Goal: Task Accomplishment & Management: Use online tool/utility

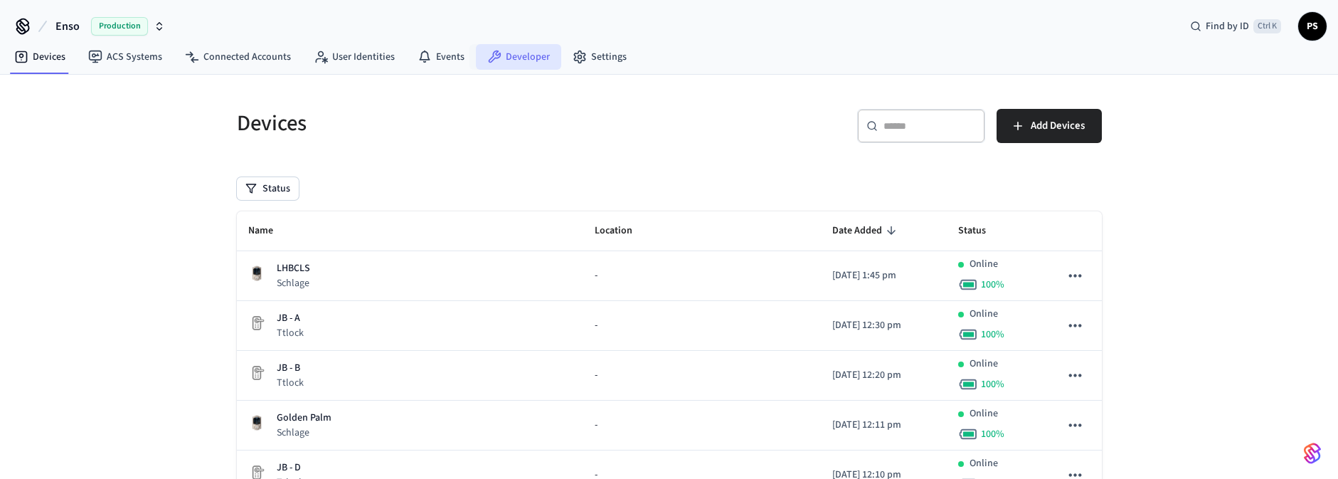
click at [534, 57] on link "Developer" at bounding box center [518, 57] width 85 height 26
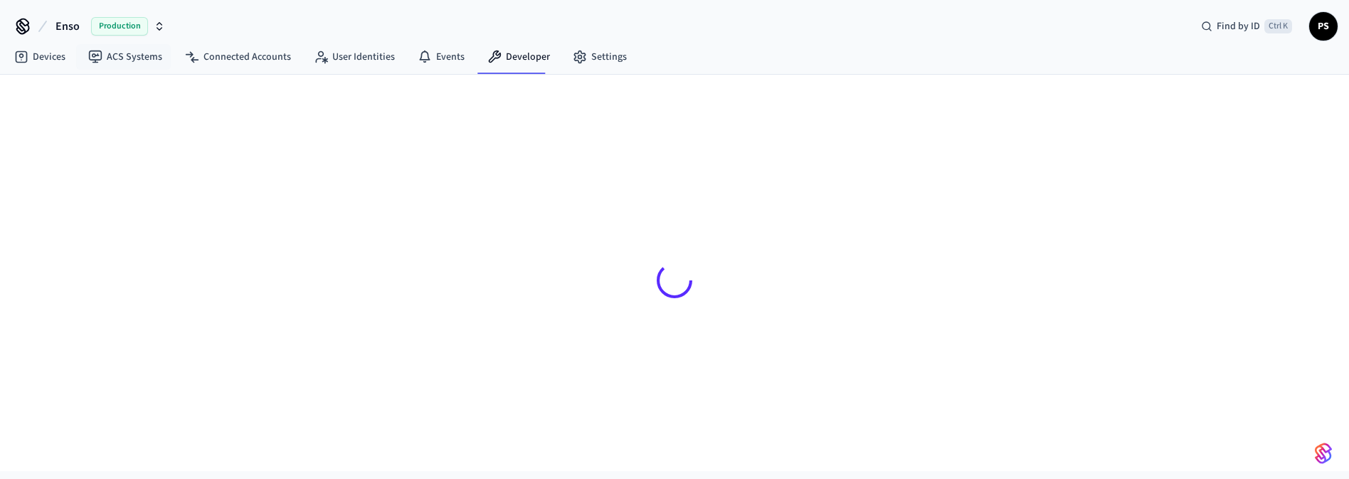
click at [116, 17] on span "Production" at bounding box center [119, 26] width 57 height 18
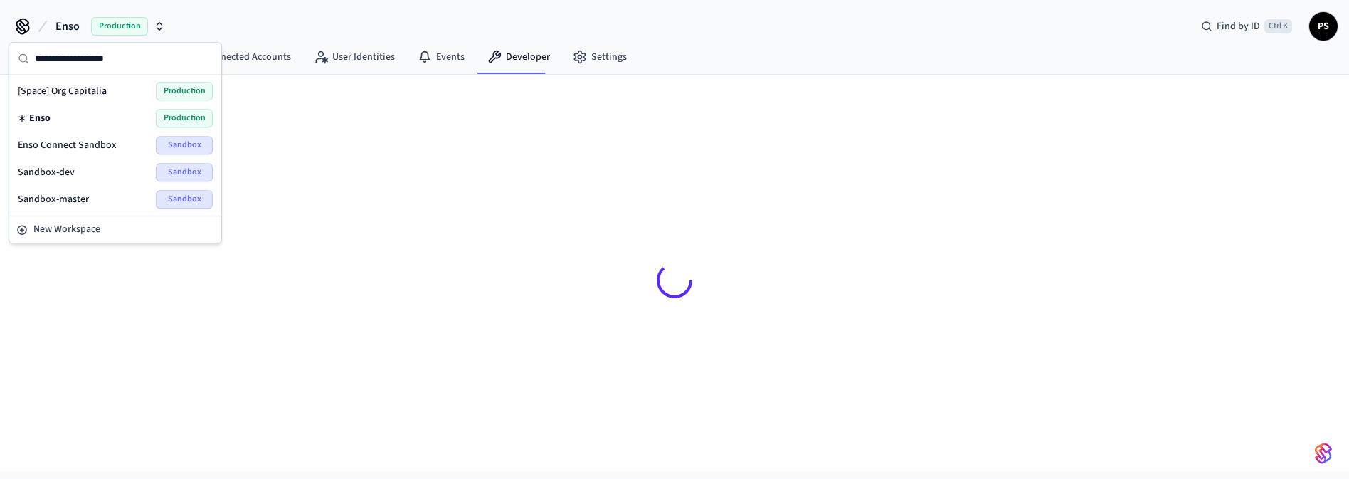
click at [99, 142] on span "Enso Connect Sandbox" at bounding box center [67, 145] width 99 height 14
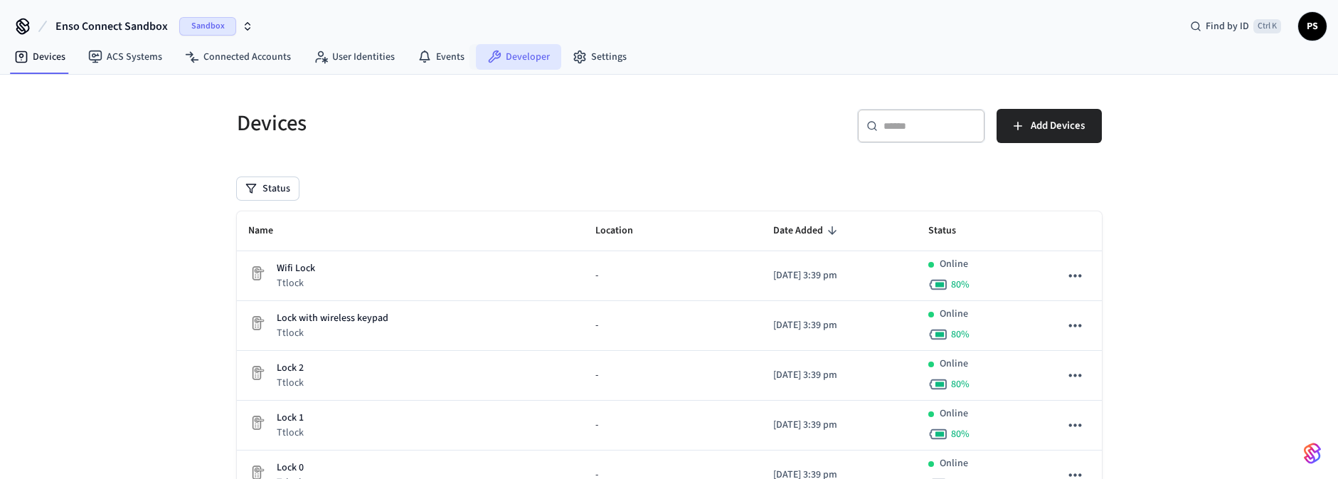
click at [508, 48] on link "Developer" at bounding box center [518, 57] width 85 height 26
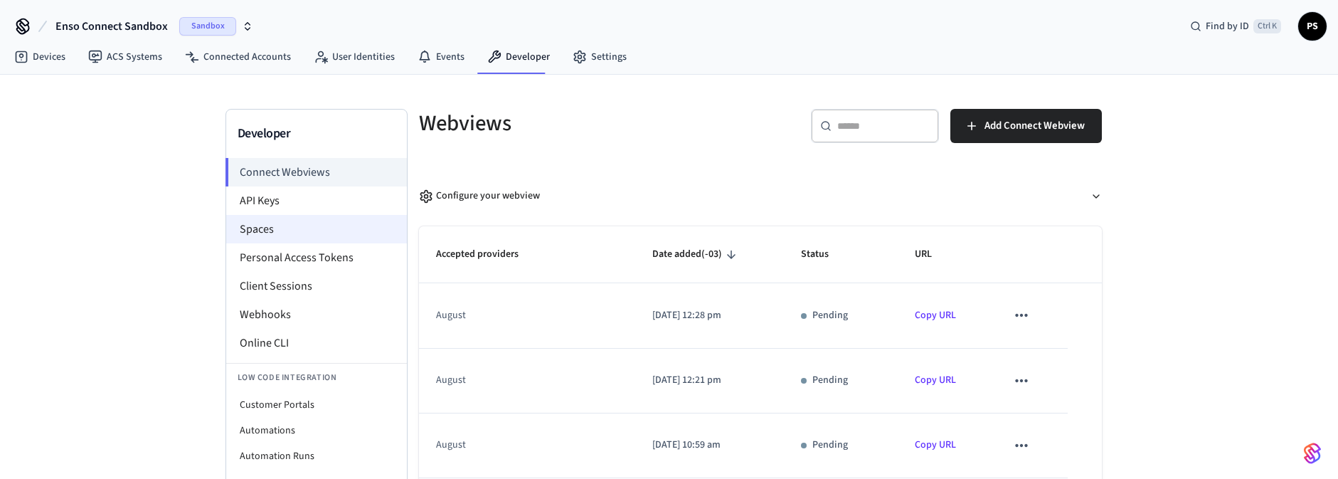
click at [291, 234] on li "Spaces" at bounding box center [316, 229] width 181 height 28
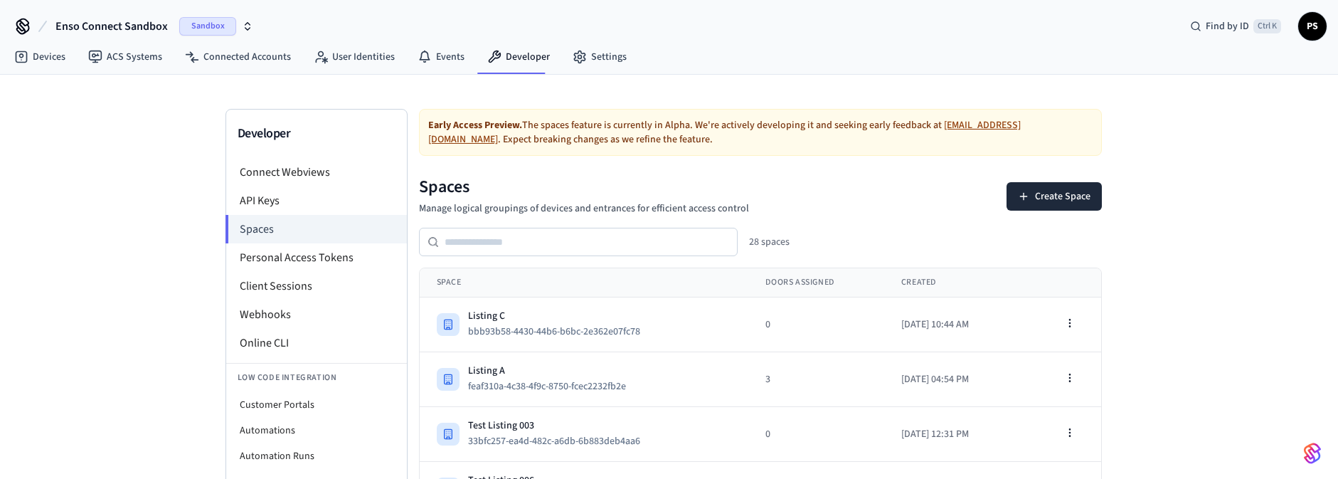
click at [193, 27] on span "Sandbox" at bounding box center [207, 26] width 57 height 18
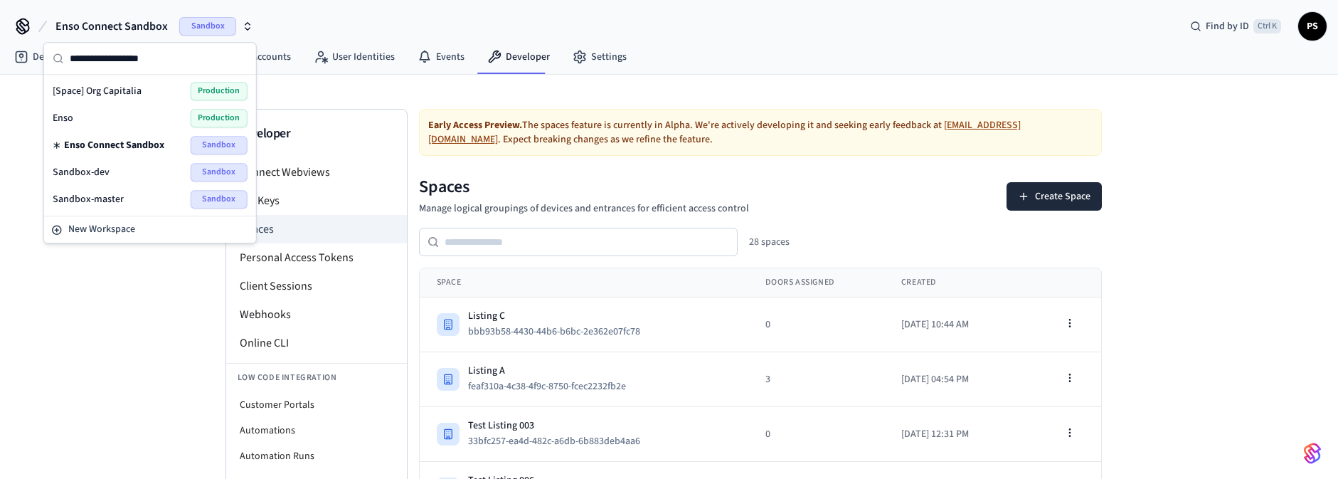
click at [113, 113] on div "Enso Production" at bounding box center [150, 118] width 195 height 18
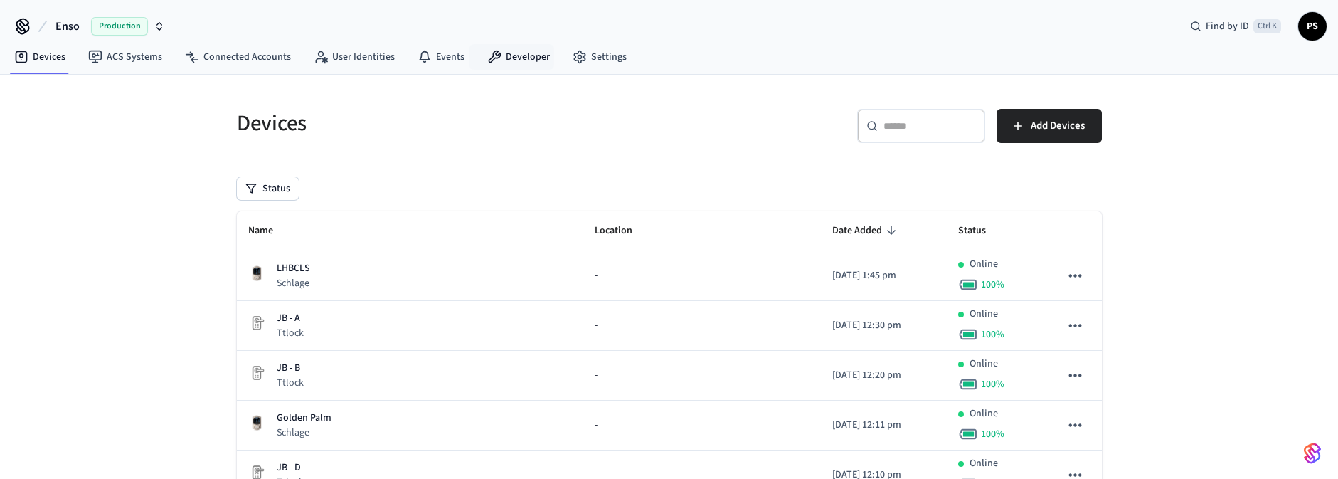
click at [523, 70] on nav "Devices ACS Systems Connected Accounts User Identities Events Developer Settings" at bounding box center [320, 57] width 635 height 33
click at [524, 64] on link "Developer" at bounding box center [518, 57] width 85 height 26
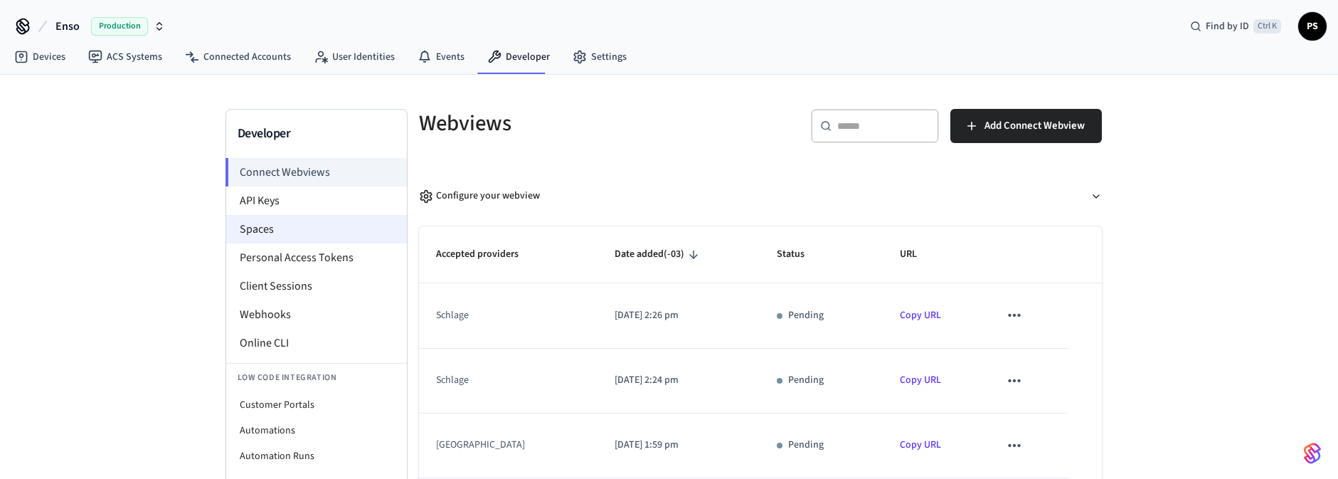
click at [277, 230] on li "Spaces" at bounding box center [316, 229] width 181 height 28
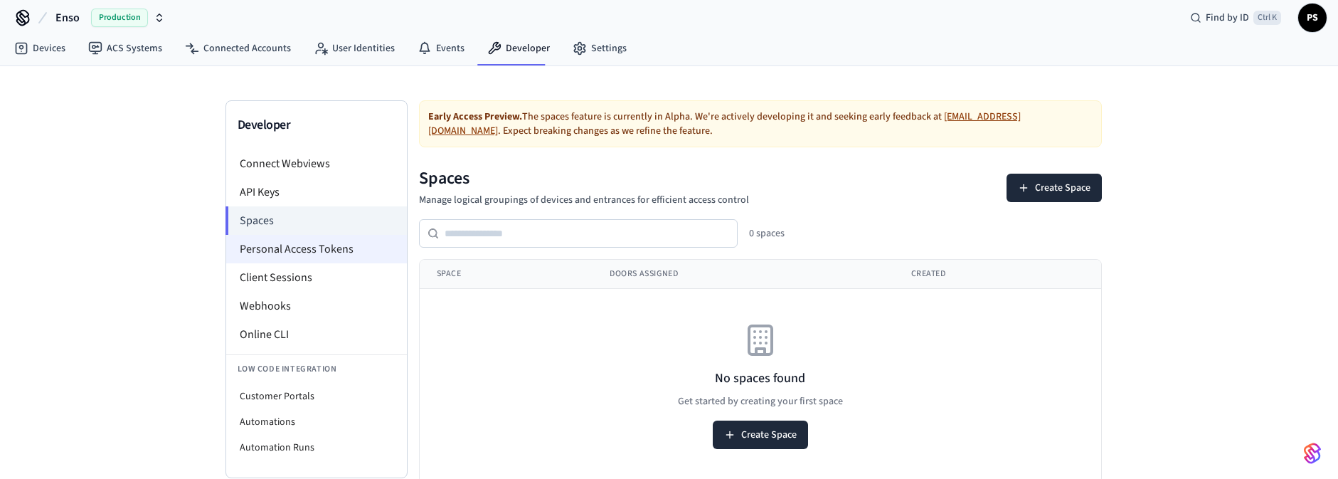
scroll to position [11, 0]
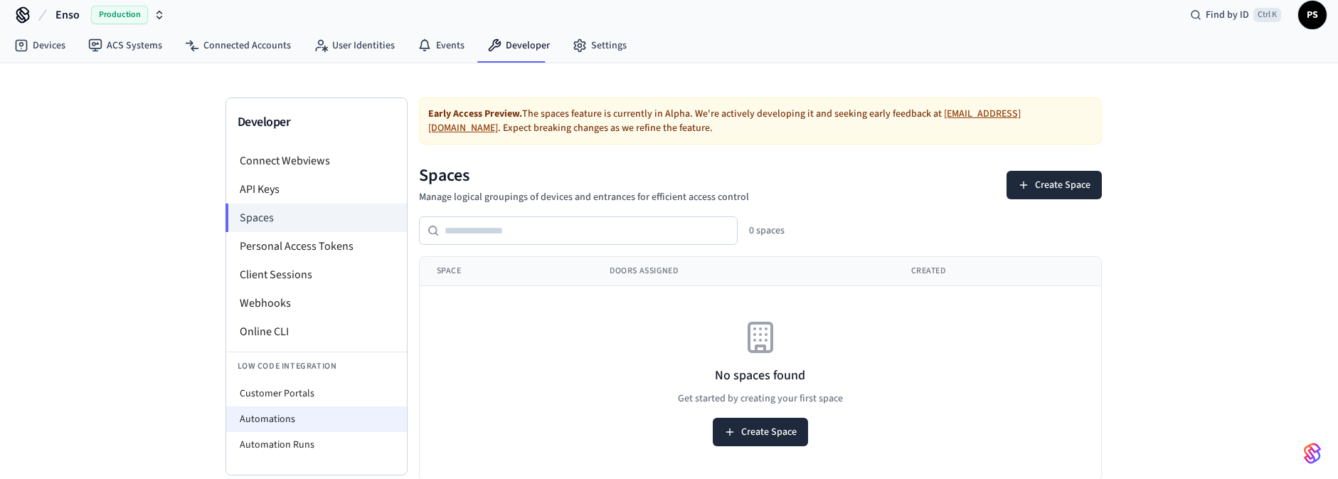
click at [285, 425] on li "Automations" at bounding box center [316, 419] width 181 height 26
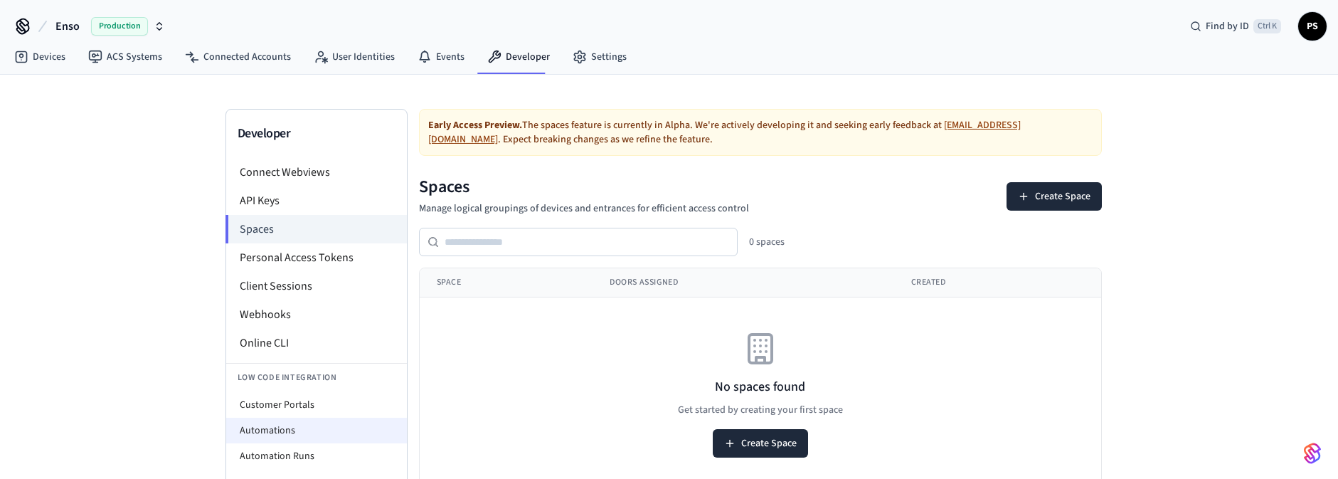
click at [285, 418] on li "Automations" at bounding box center [316, 431] width 181 height 26
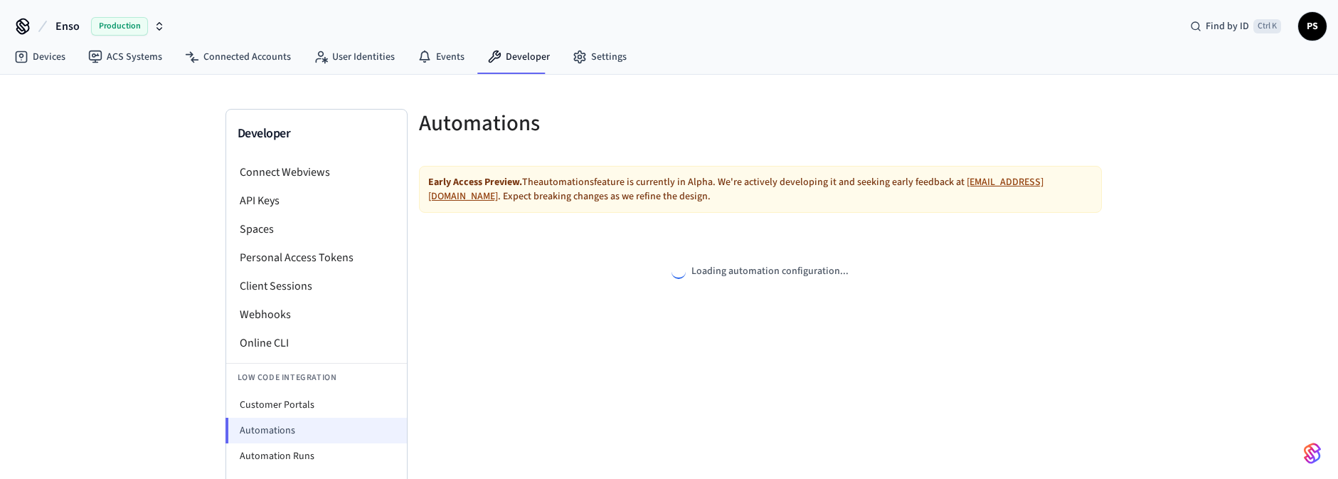
select select "**********"
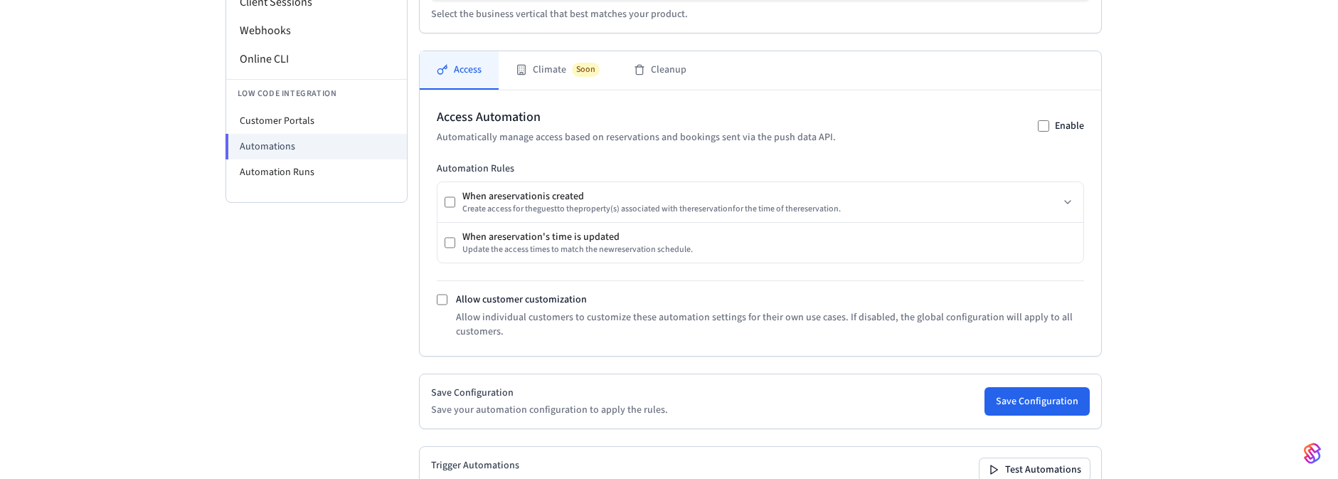
scroll to position [213, 0]
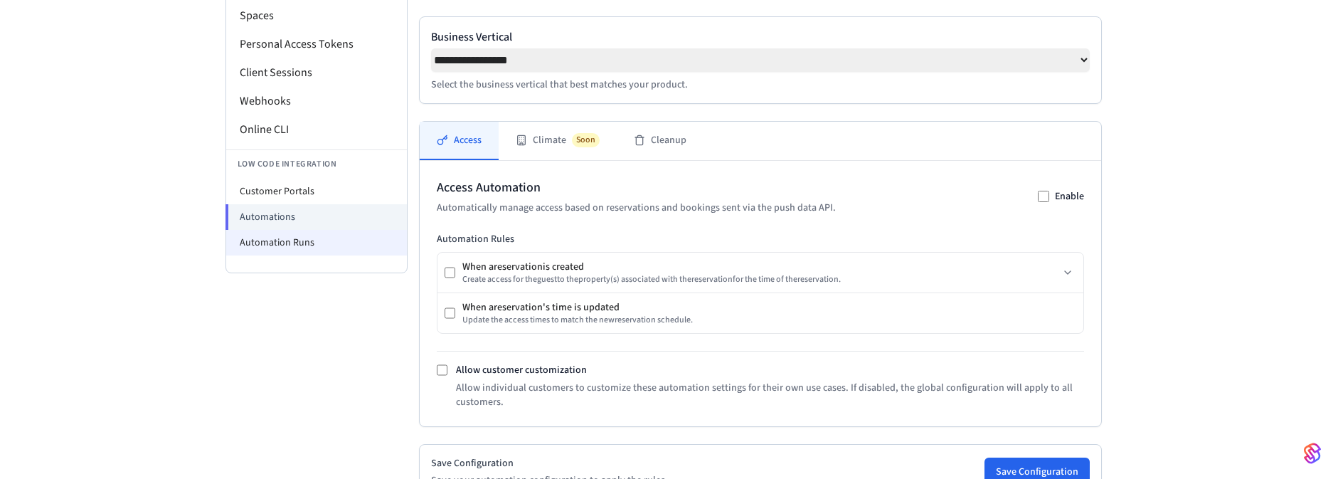
click at [359, 238] on li "Automation Runs" at bounding box center [316, 243] width 181 height 26
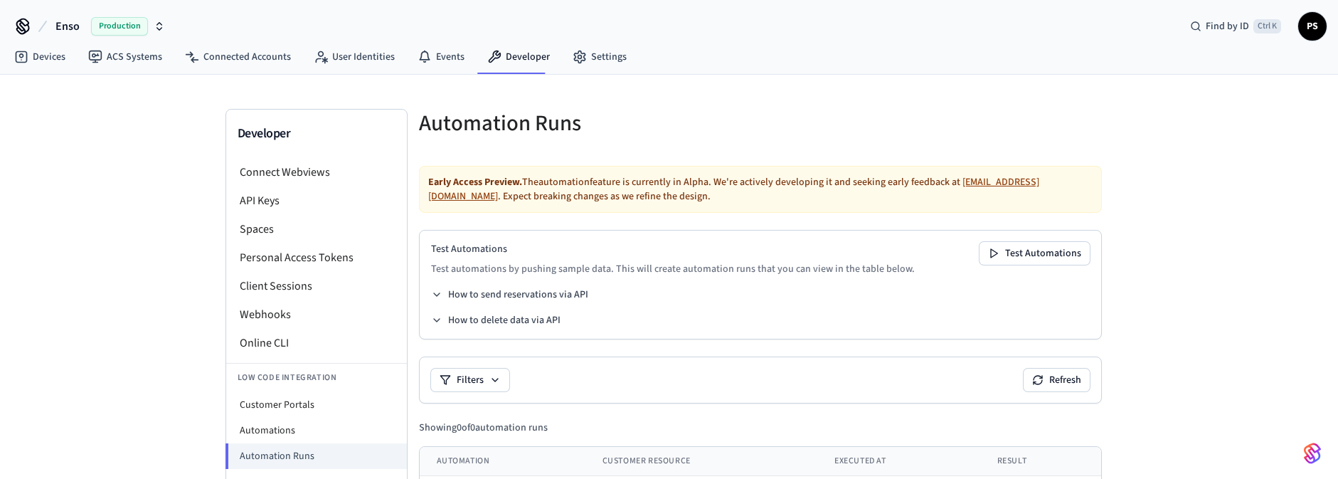
click at [134, 24] on span "Production" at bounding box center [119, 26] width 57 height 18
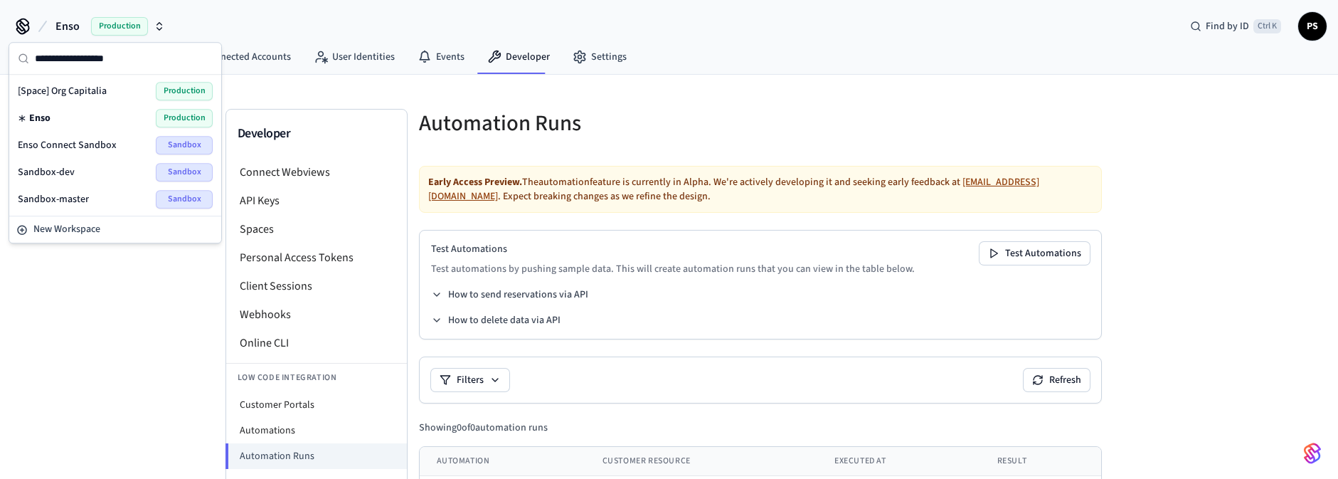
click at [156, 136] on div "Enso Connect Sandbox Sandbox" at bounding box center [115, 145] width 195 height 18
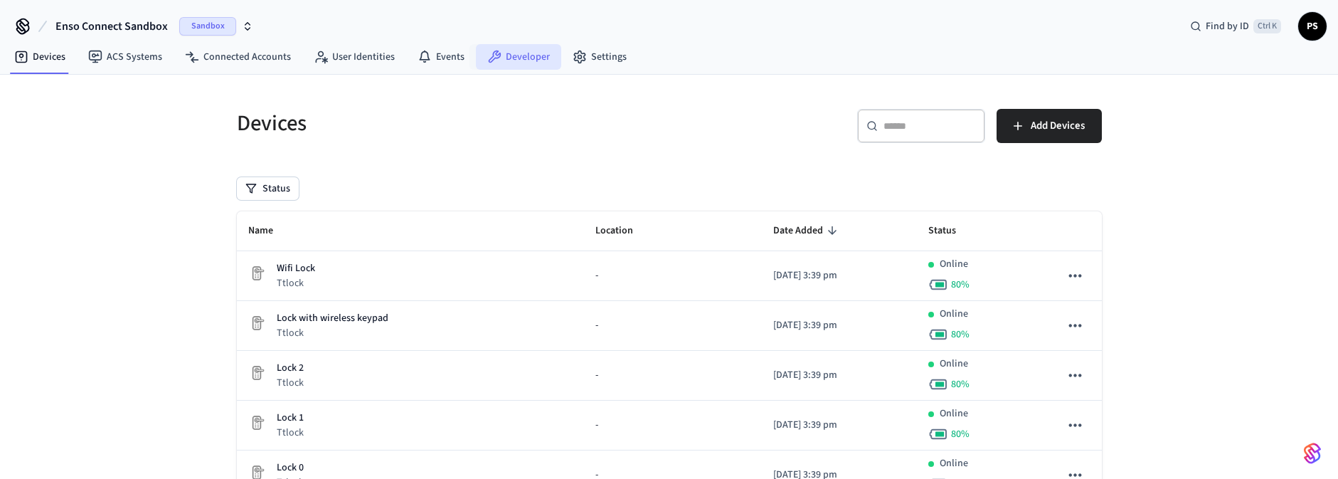
click at [520, 53] on link "Developer" at bounding box center [518, 57] width 85 height 26
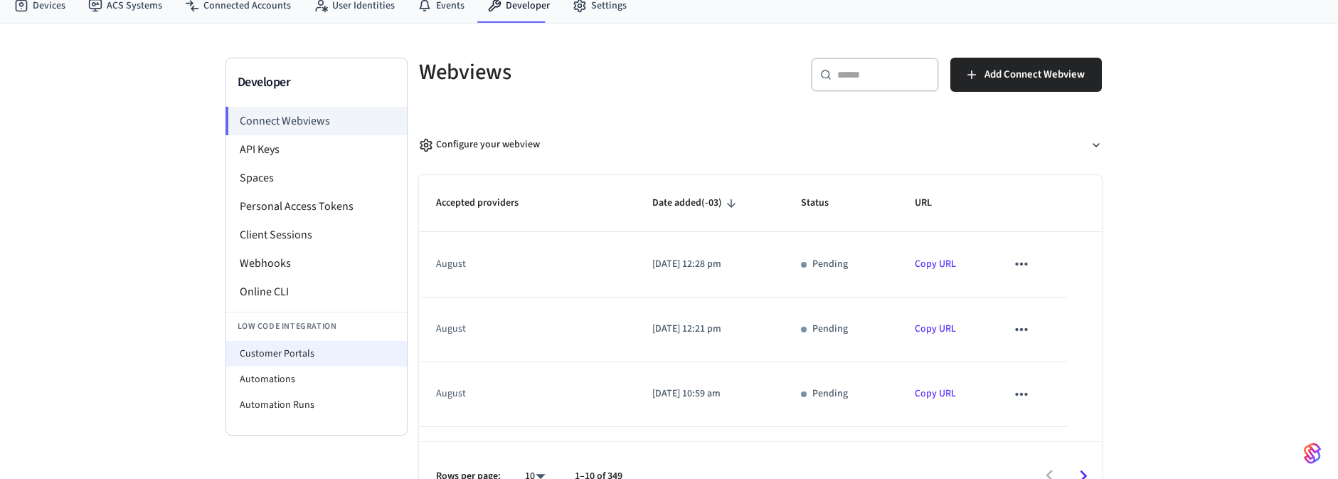
scroll to position [81, 0]
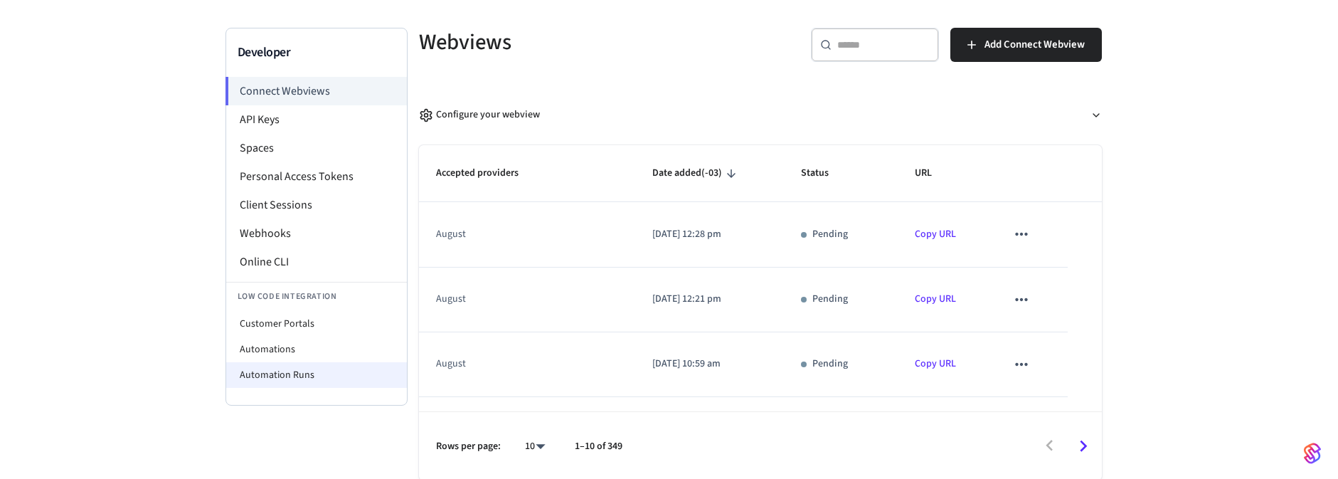
click at [292, 383] on li "Automation Runs" at bounding box center [316, 375] width 181 height 26
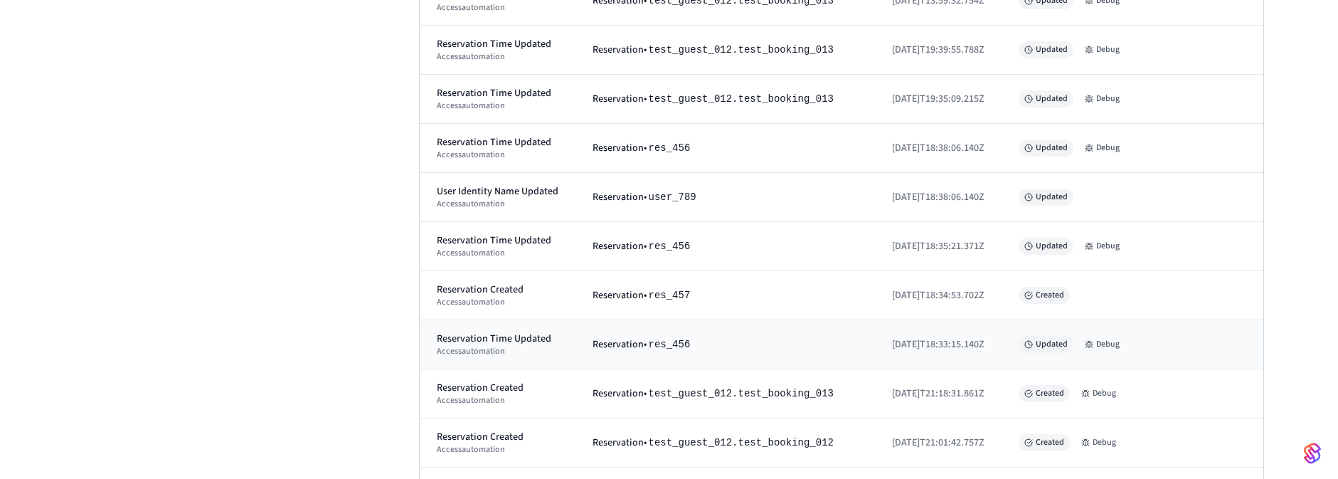
scroll to position [256, 0]
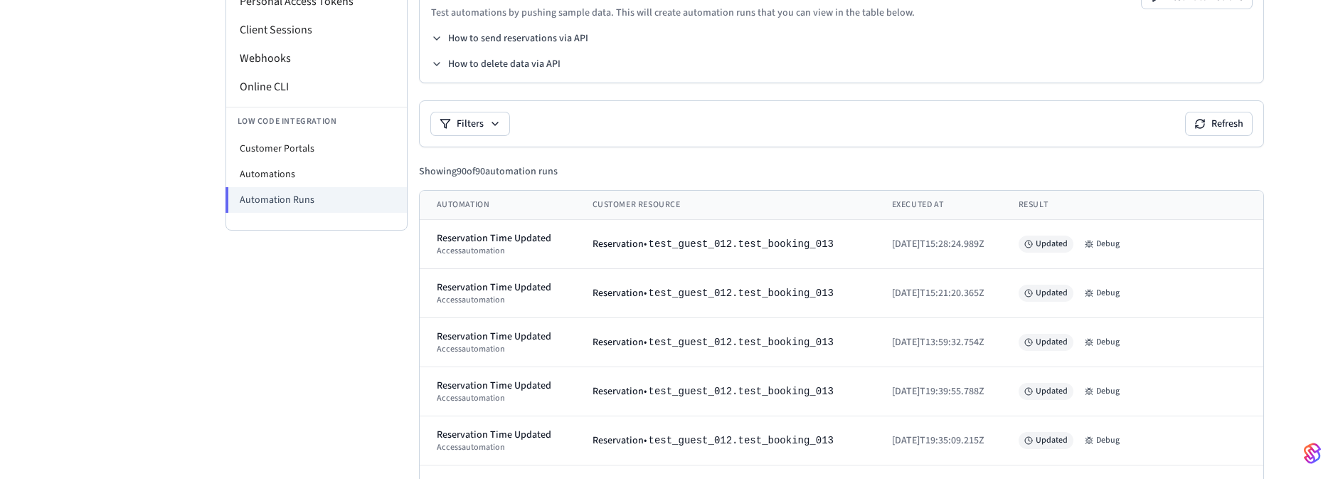
drag, startPoint x: 766, startPoint y: 105, endPoint x: 775, endPoint y: 114, distance: 12.6
click at [766, 112] on div "Filters Refresh" at bounding box center [841, 123] width 821 height 23
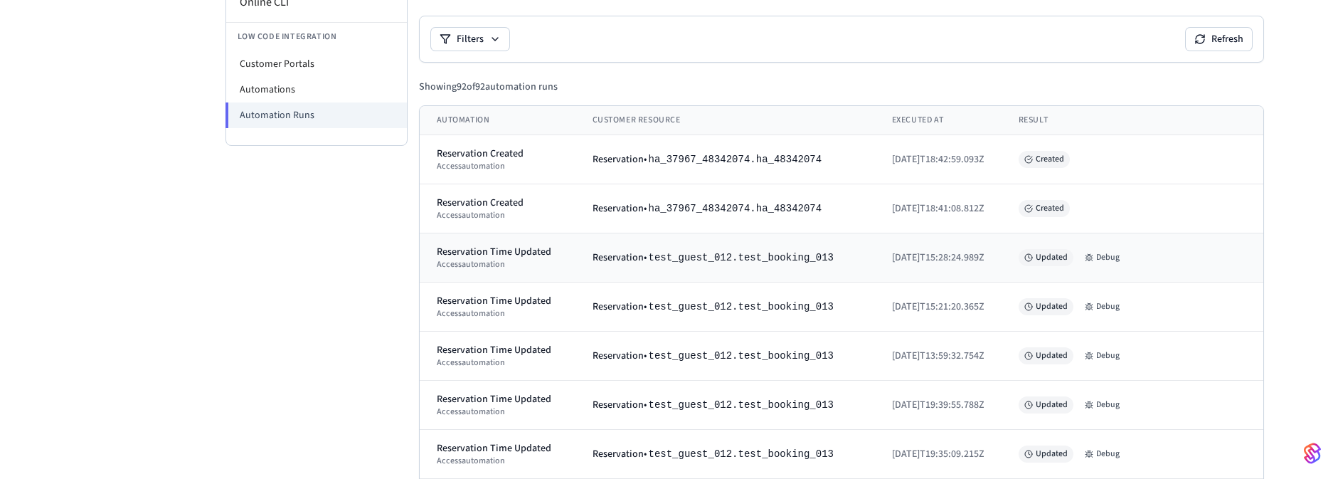
scroll to position [341, 0]
